Goal: Information Seeking & Learning: Learn about a topic

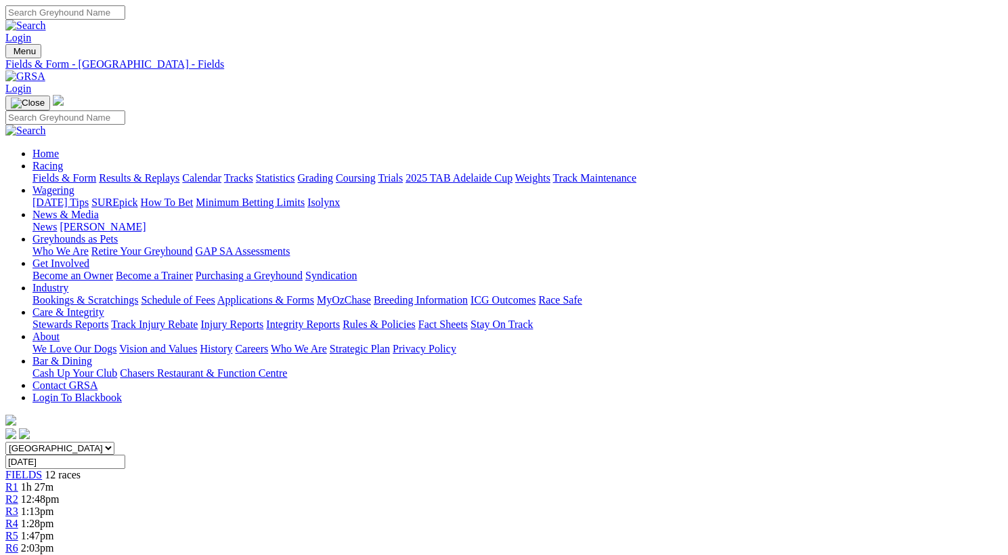
scroll to position [110, 0]
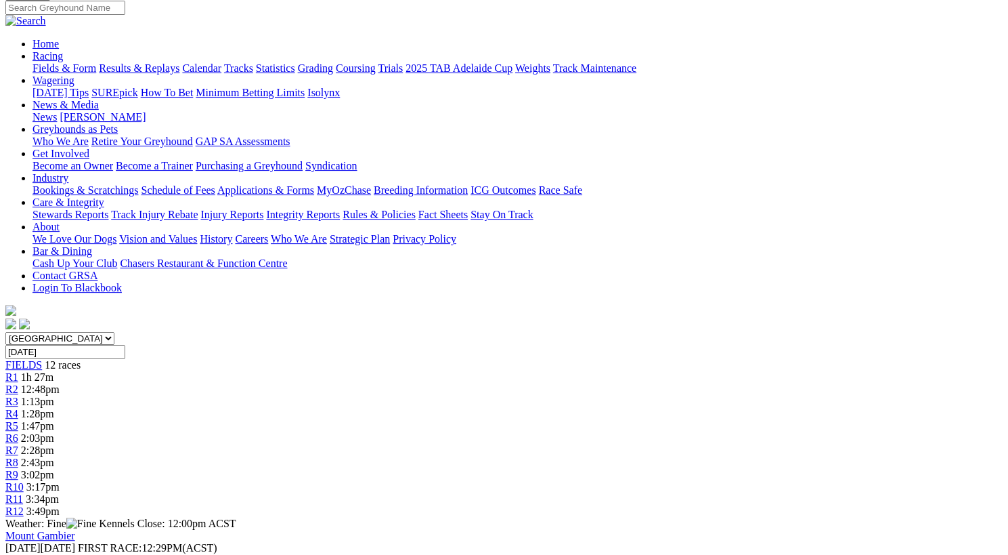
click at [18, 371] on span "R1" at bounding box center [11, 377] width 13 height 12
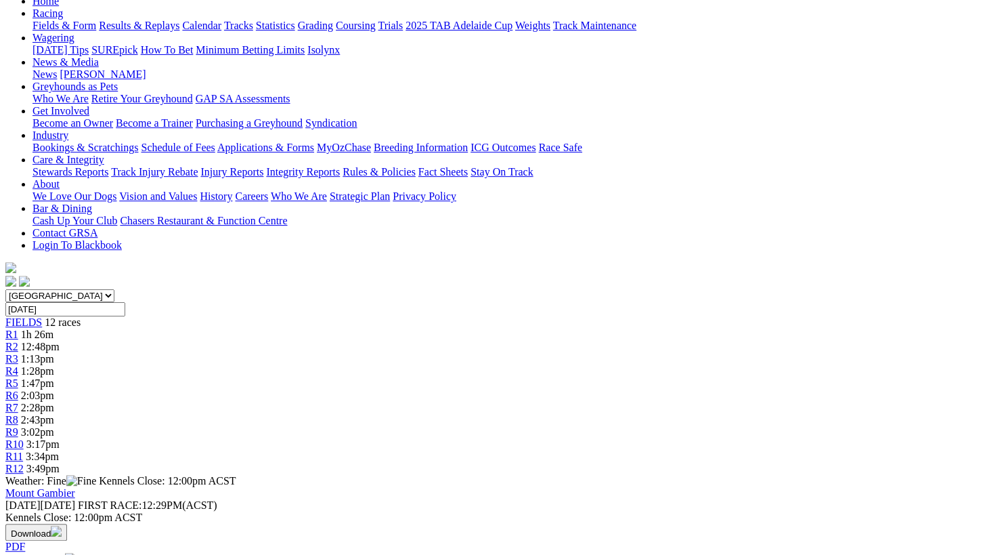
scroll to position [169, 0]
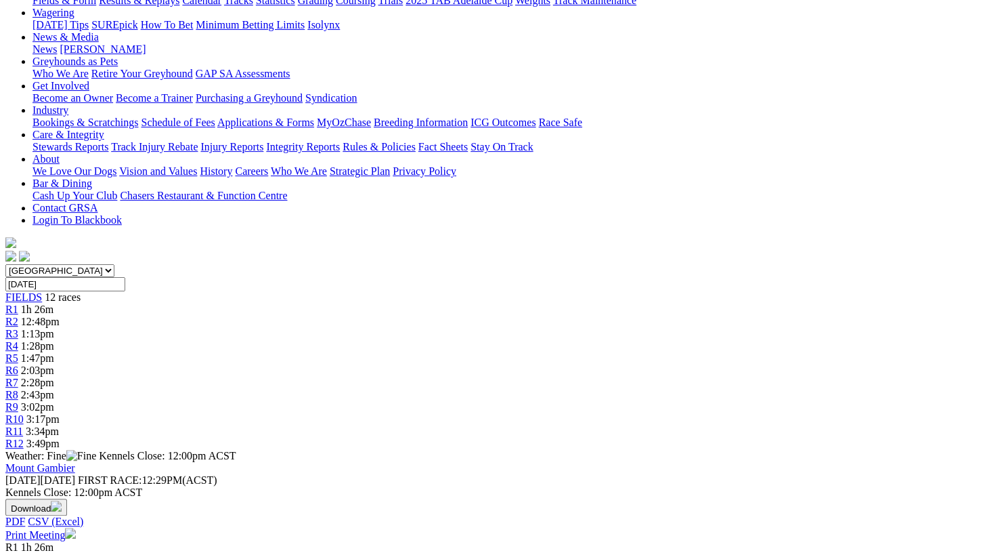
scroll to position [183, 0]
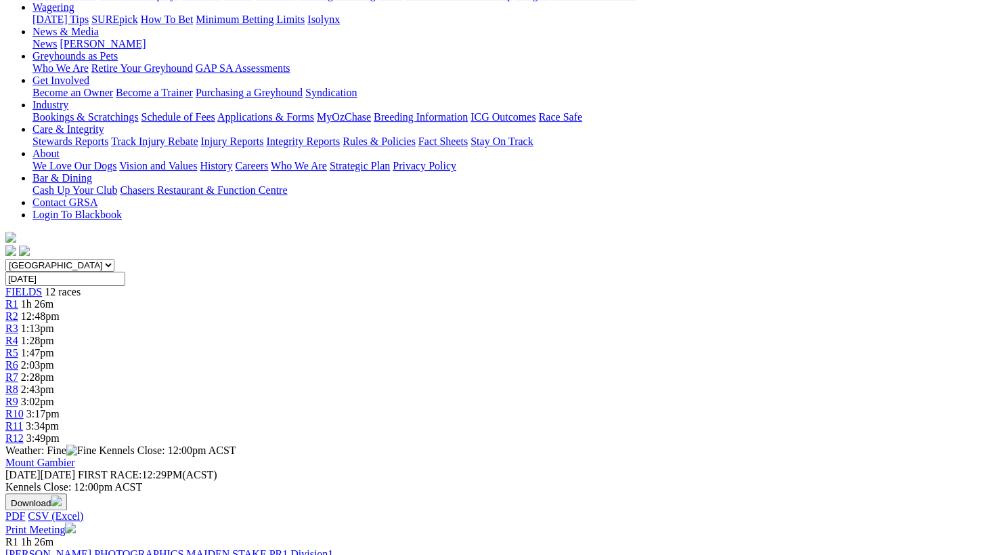
click at [18, 310] on span "R2" at bounding box center [11, 316] width 13 height 12
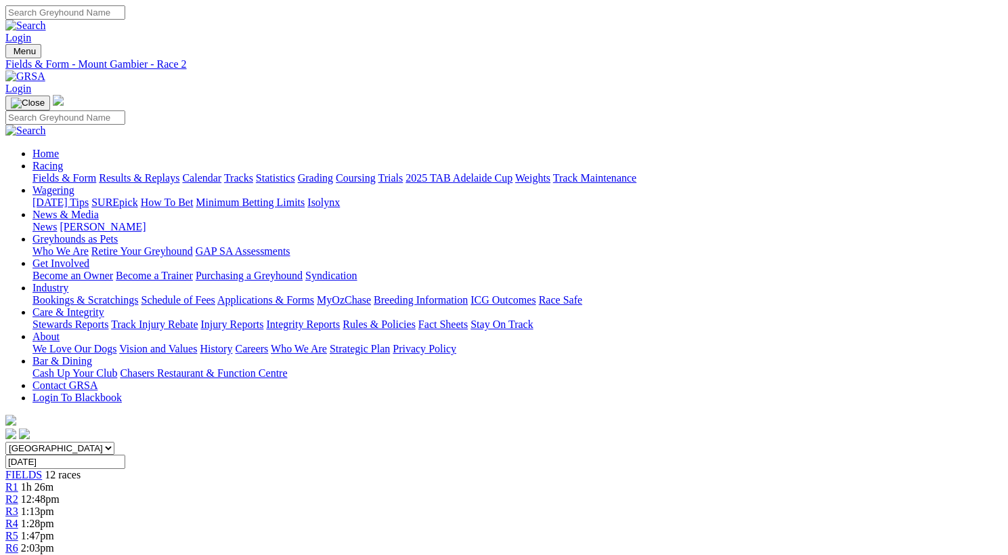
click at [18, 481] on span "R1" at bounding box center [11, 487] width 13 height 12
click at [54, 505] on span "1:13pm" at bounding box center [37, 511] width 33 height 12
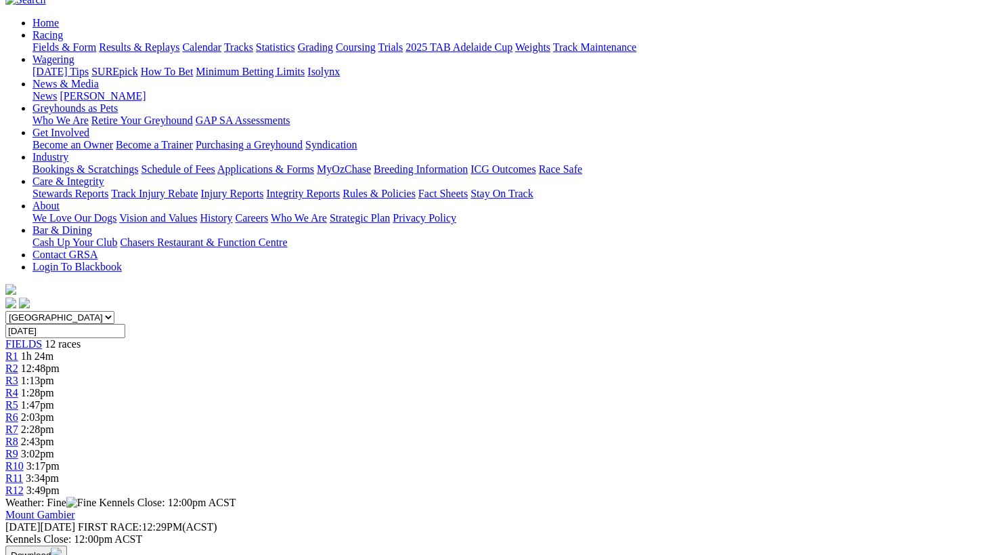
scroll to position [130, 0]
click at [42, 339] on span "FIELDS" at bounding box center [23, 345] width 37 height 12
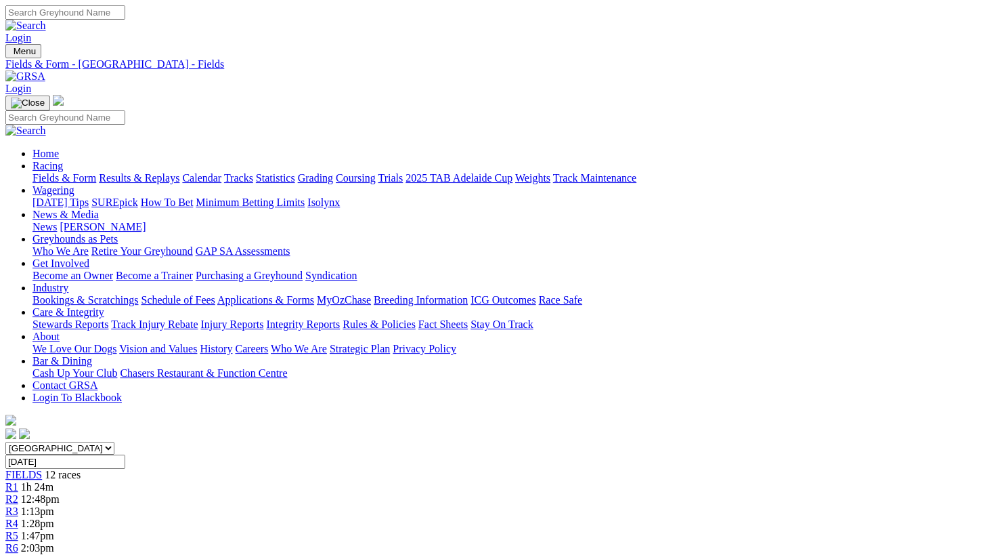
click at [42, 469] on span "FIELDS" at bounding box center [23, 475] width 37 height 12
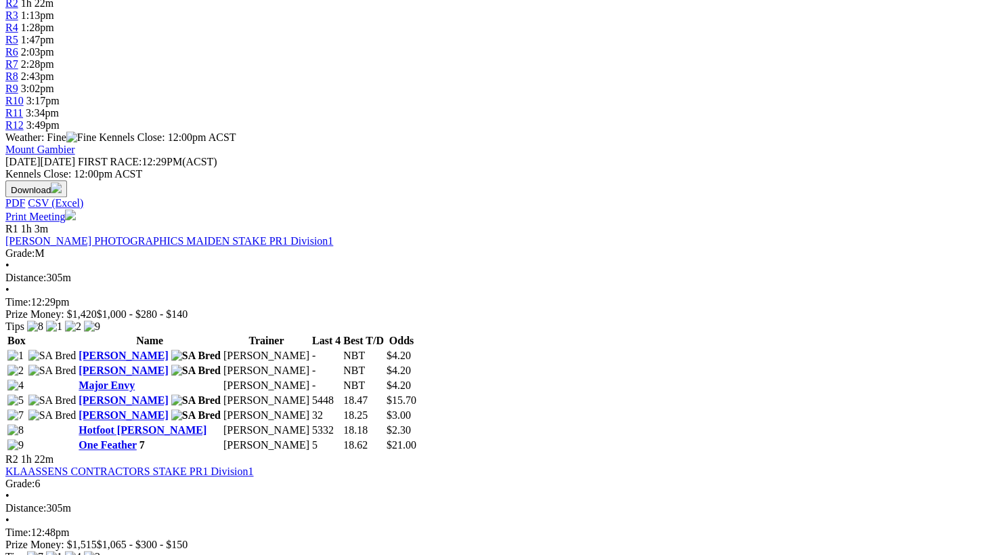
scroll to position [495, 0]
